Goal: Task Accomplishment & Management: Use online tool/utility

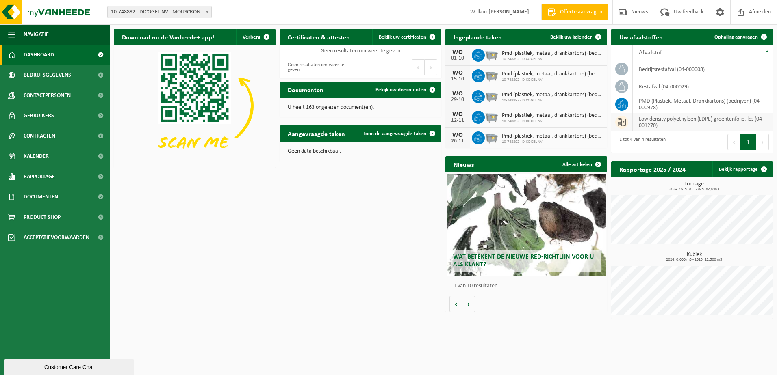
click at [623, 124] on icon at bounding box center [622, 122] width 8 height 8
click at [740, 38] on span "Ophaling aanvragen" at bounding box center [735, 37] width 43 height 5
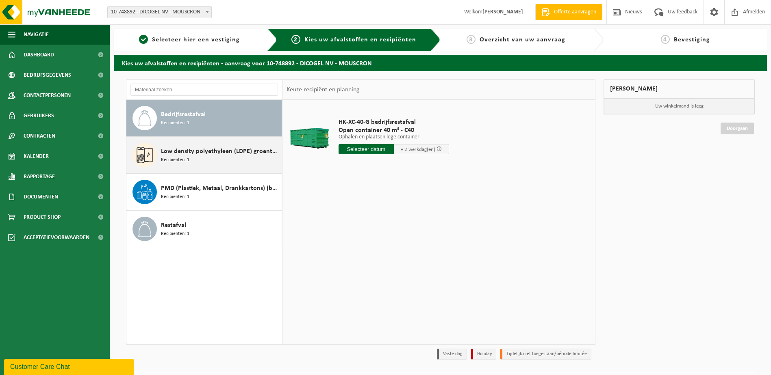
click at [178, 159] on span "Recipiënten: 1" at bounding box center [175, 160] width 28 height 8
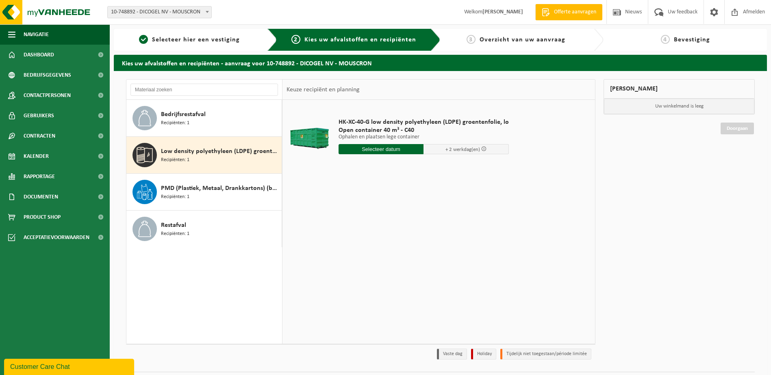
click at [376, 148] on input "text" at bounding box center [380, 149] width 85 height 10
click at [345, 250] on div "29" at bounding box center [346, 247] width 14 height 13
type input "Van 2025-09-29"
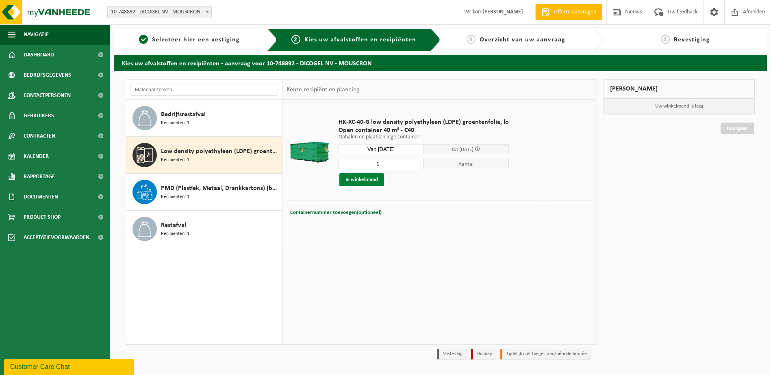
click at [357, 179] on button "In winkelmand" at bounding box center [361, 180] width 45 height 13
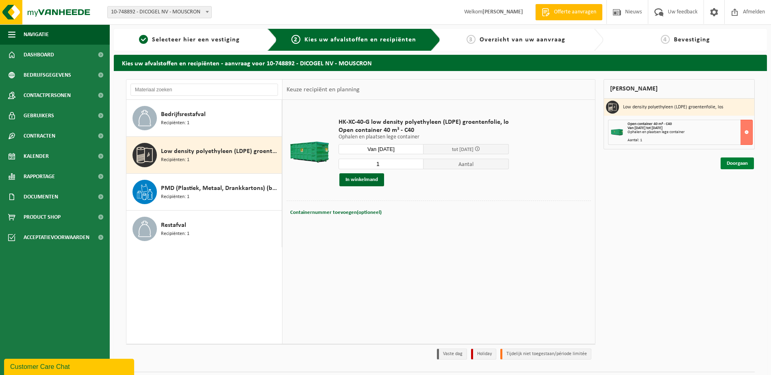
click at [746, 165] on link "Doorgaan" at bounding box center [736, 164] width 33 height 12
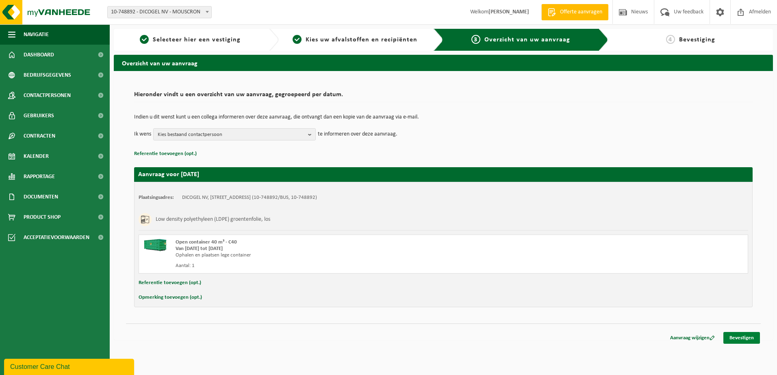
click at [747, 340] on link "Bevestigen" at bounding box center [741, 338] width 37 height 12
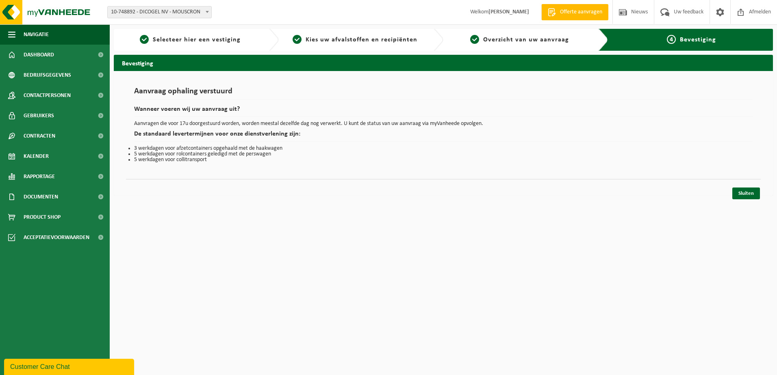
click at [498, 287] on html "Vestiging: 10-748892 - DICOGEL NV - MOUSCRON 10-748892 - DICOGEL NV - MOUSCRON …" at bounding box center [388, 187] width 777 height 375
